Goal: Information Seeking & Learning: Learn about a topic

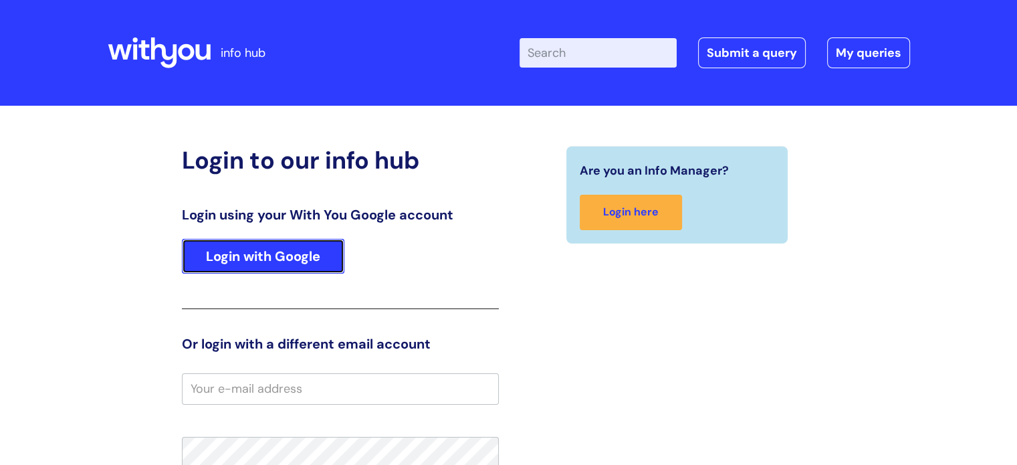
click at [313, 253] on link "Login with Google" at bounding box center [263, 256] width 162 height 35
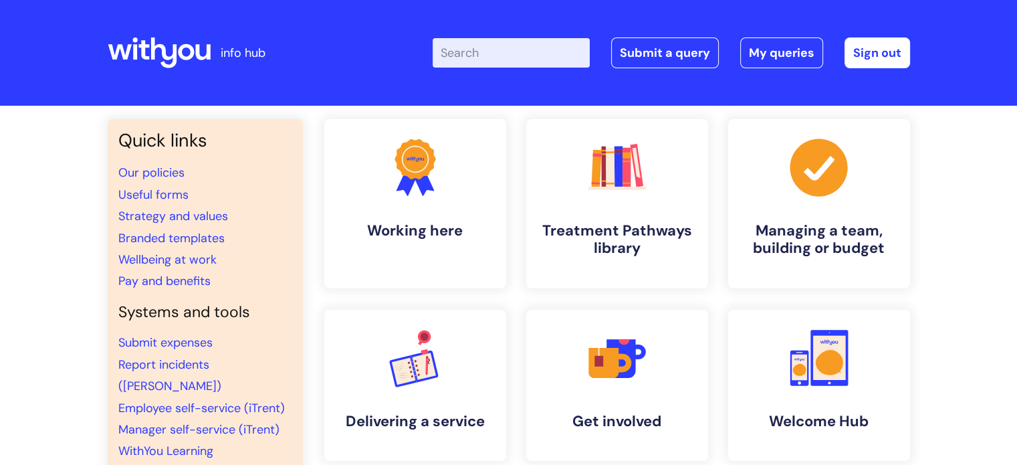
click at [503, 50] on input "Enter your search term here..." at bounding box center [511, 52] width 157 height 29
type input "parent carer"
click button "Search" at bounding box center [0, 0] width 0 height 0
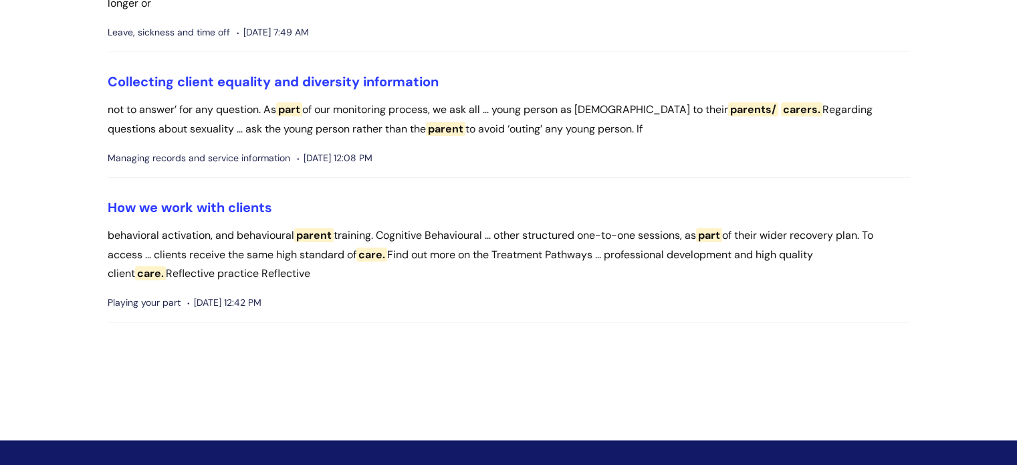
scroll to position [348, 0]
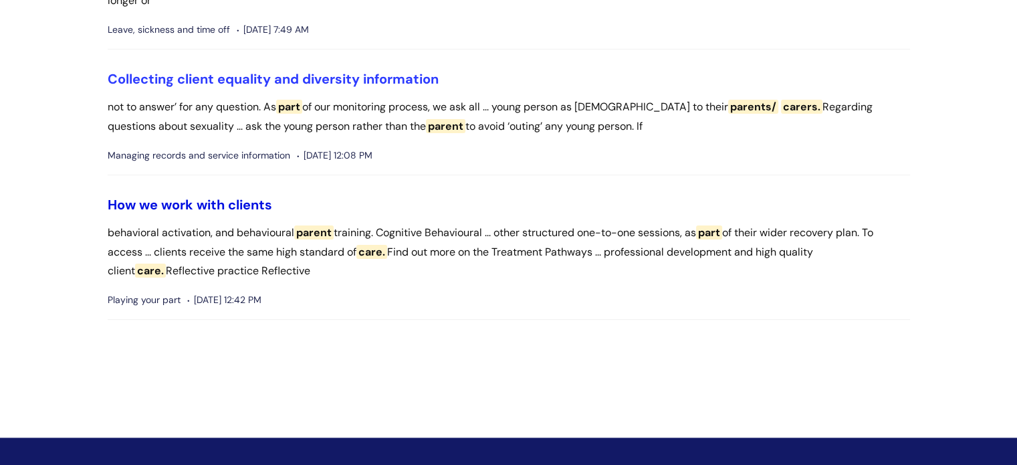
click at [238, 209] on link "How we work with clients" at bounding box center [190, 204] width 164 height 17
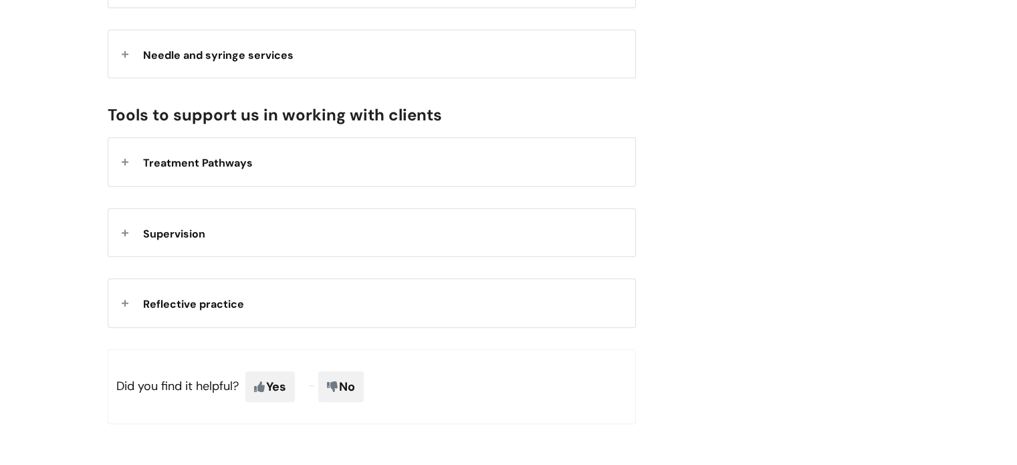
scroll to position [1236, 0]
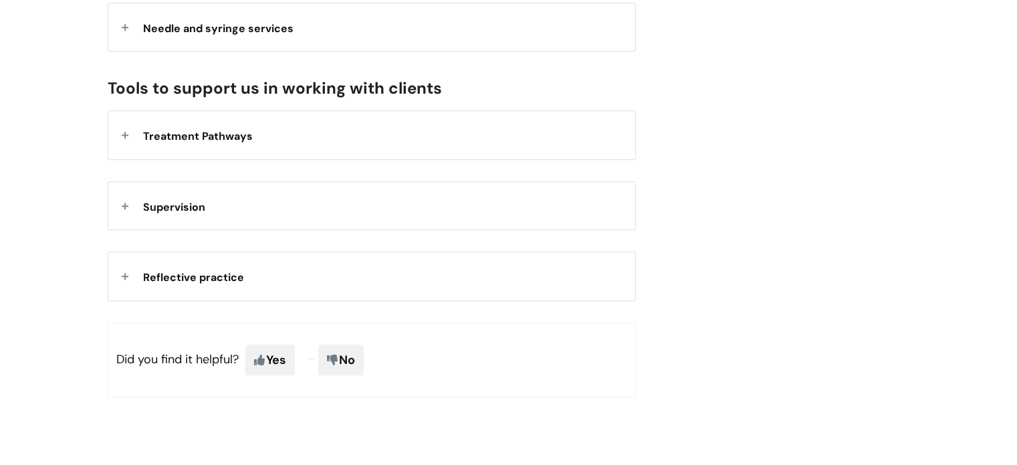
click at [175, 144] on strong "Treatment Pathways" at bounding box center [198, 134] width 110 height 20
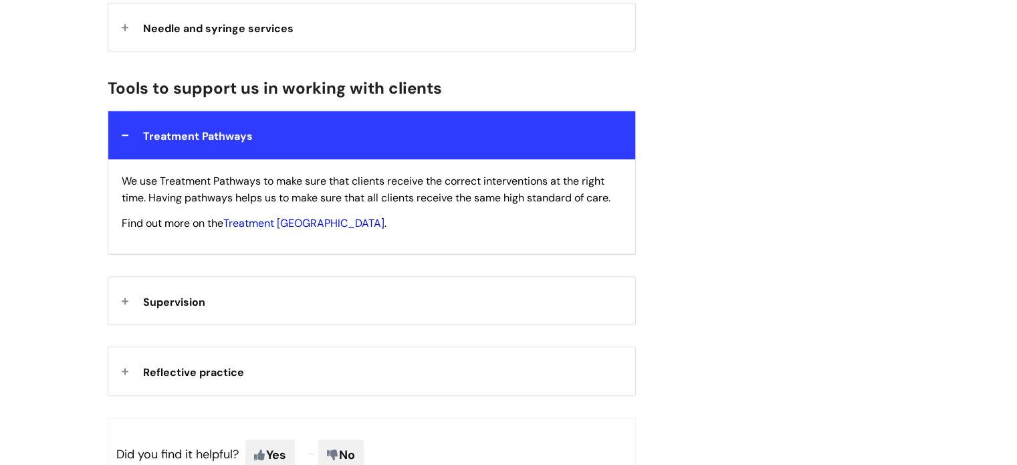
click at [267, 230] on link "Treatment Pathways Library" at bounding box center [303, 223] width 161 height 14
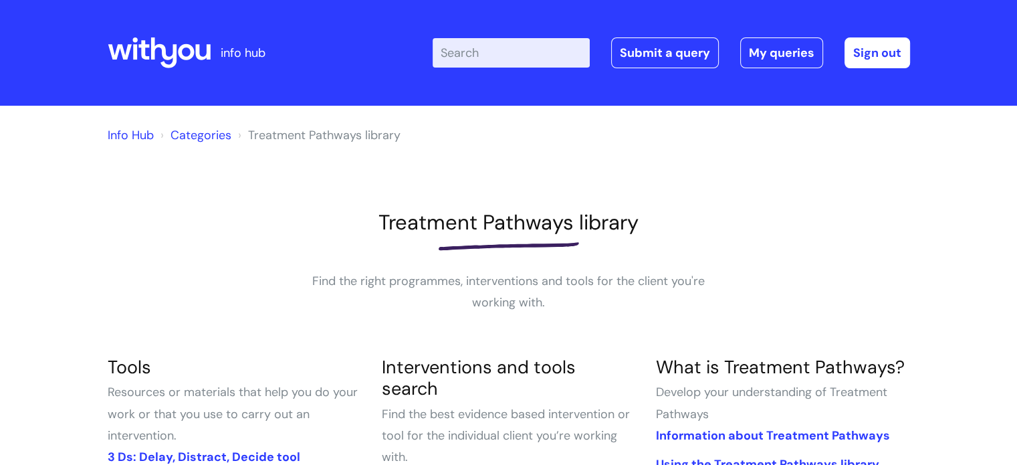
click at [475, 53] on input "Enter your search term here..." at bounding box center [511, 52] width 157 height 29
click at [714, 264] on div "Treatment Pathways library Find the right programmes, interventions and tools f…" at bounding box center [509, 261] width 802 height 103
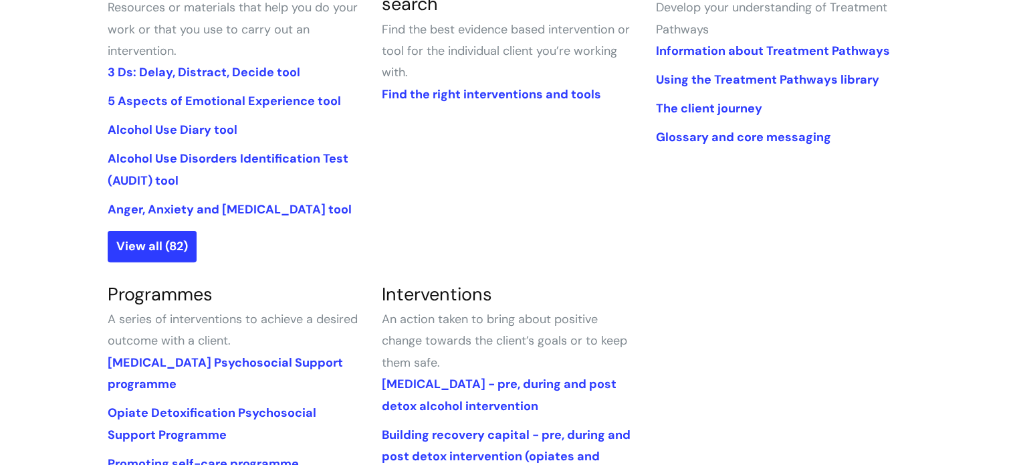
scroll to position [428, 0]
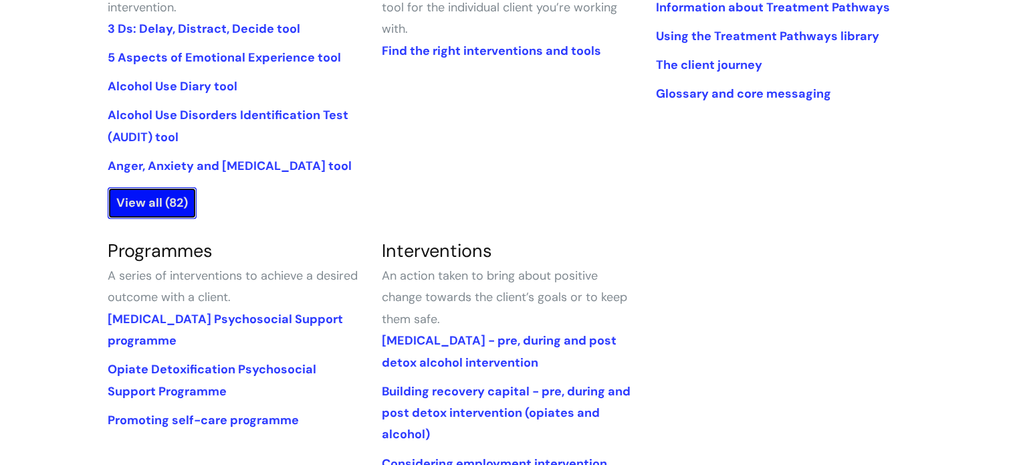
click at [148, 209] on link "View all (82)" at bounding box center [152, 202] width 89 height 31
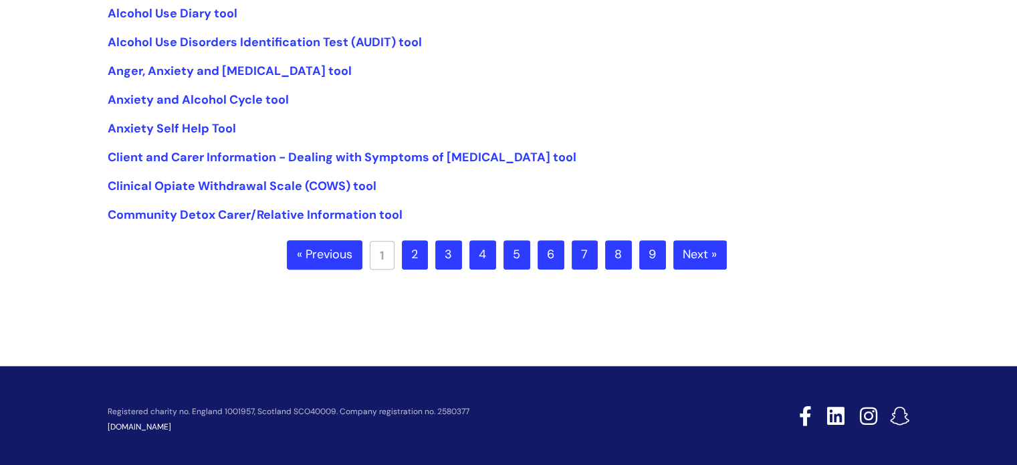
scroll to position [441, 0]
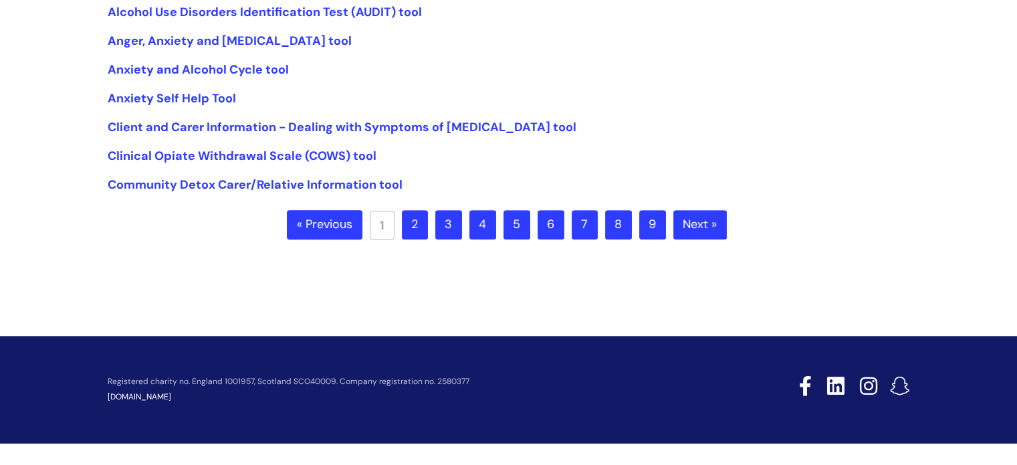
click at [420, 227] on link "2" at bounding box center [415, 224] width 26 height 29
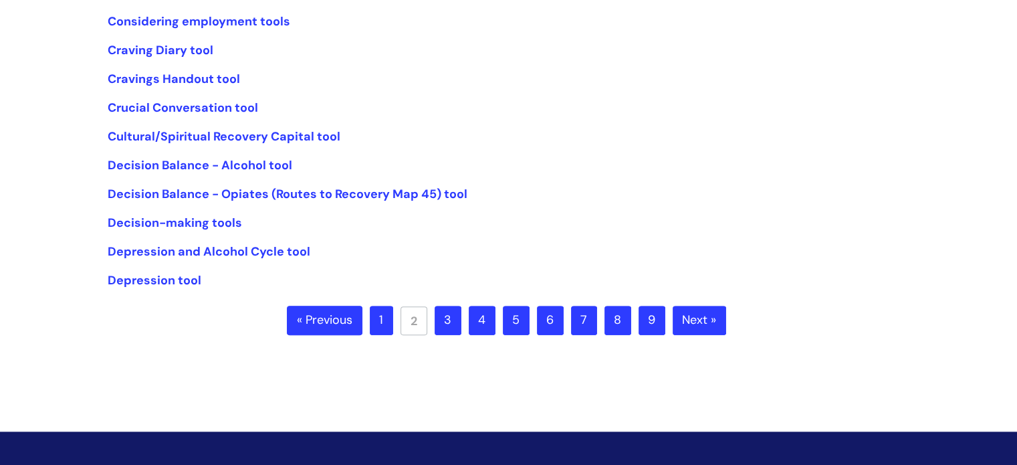
scroll to position [348, 0]
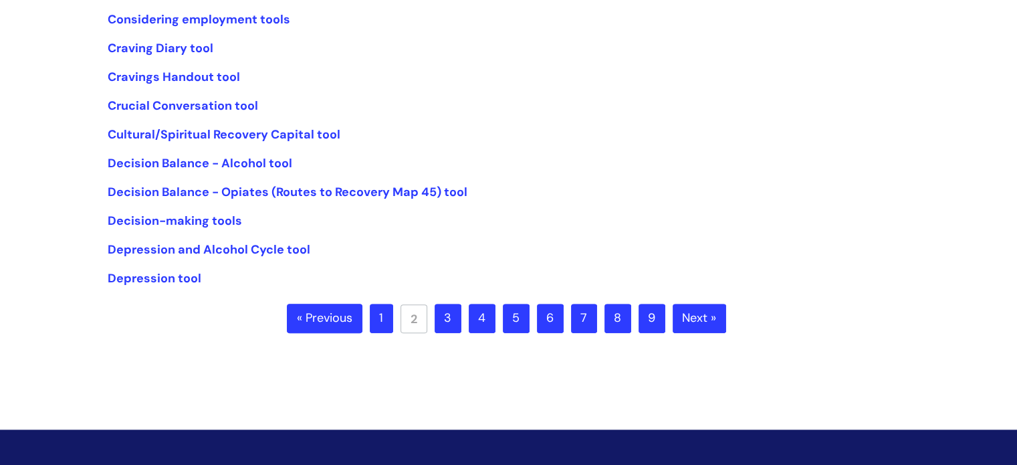
click at [562, 316] on link "6" at bounding box center [550, 318] width 27 height 29
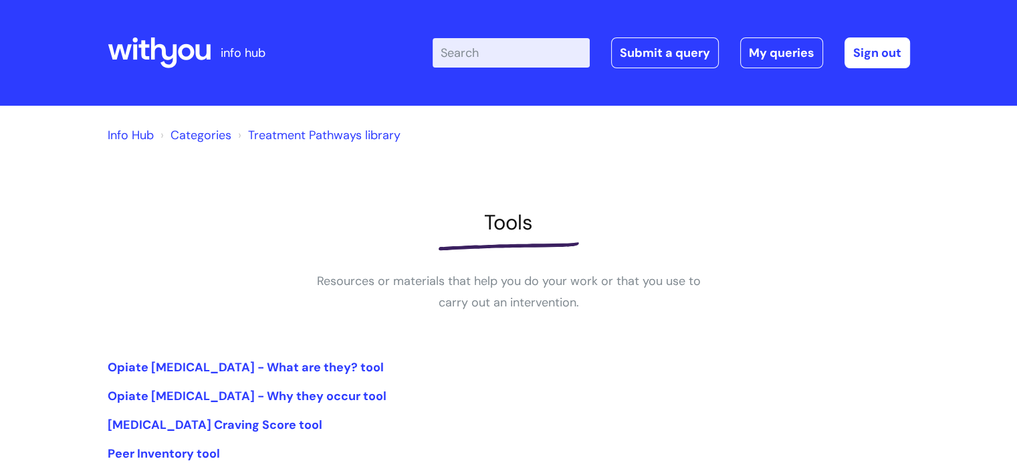
click at [512, 62] on input "Enter your search term here..." at bounding box center [511, 52] width 157 height 29
